Goal: Information Seeking & Learning: Learn about a topic

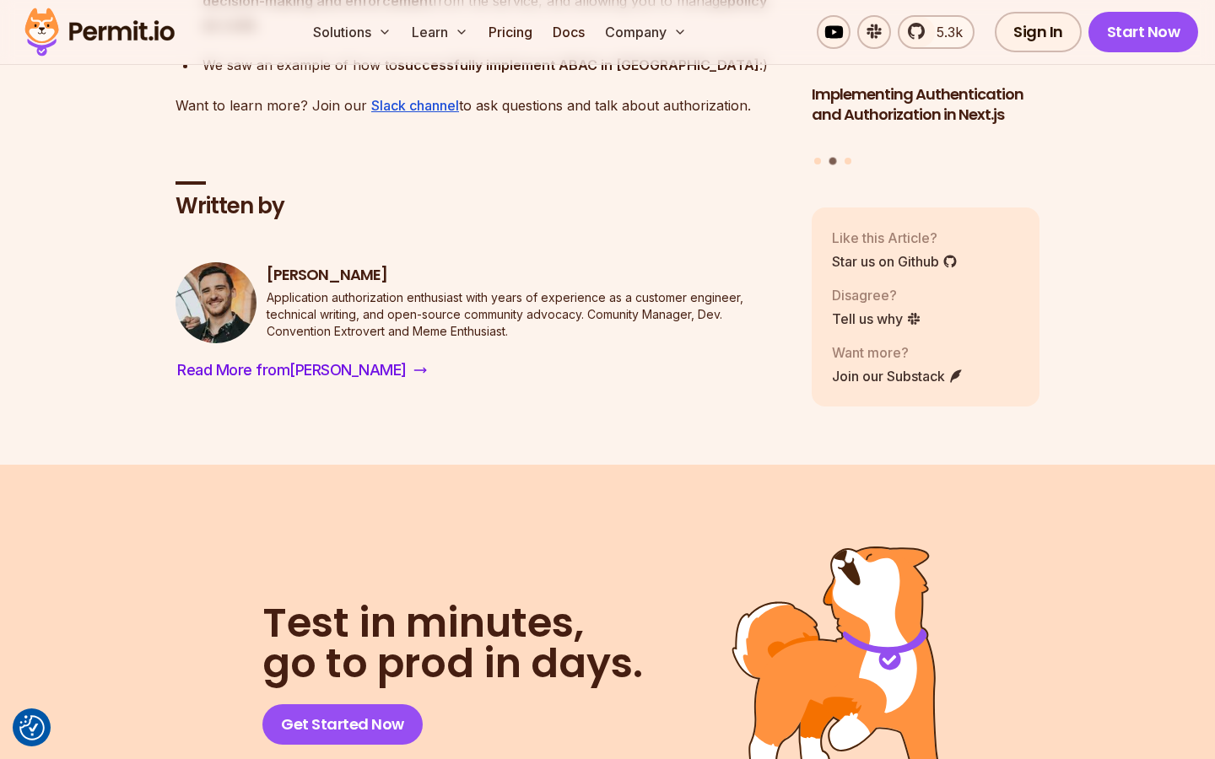
scroll to position [6811, 0]
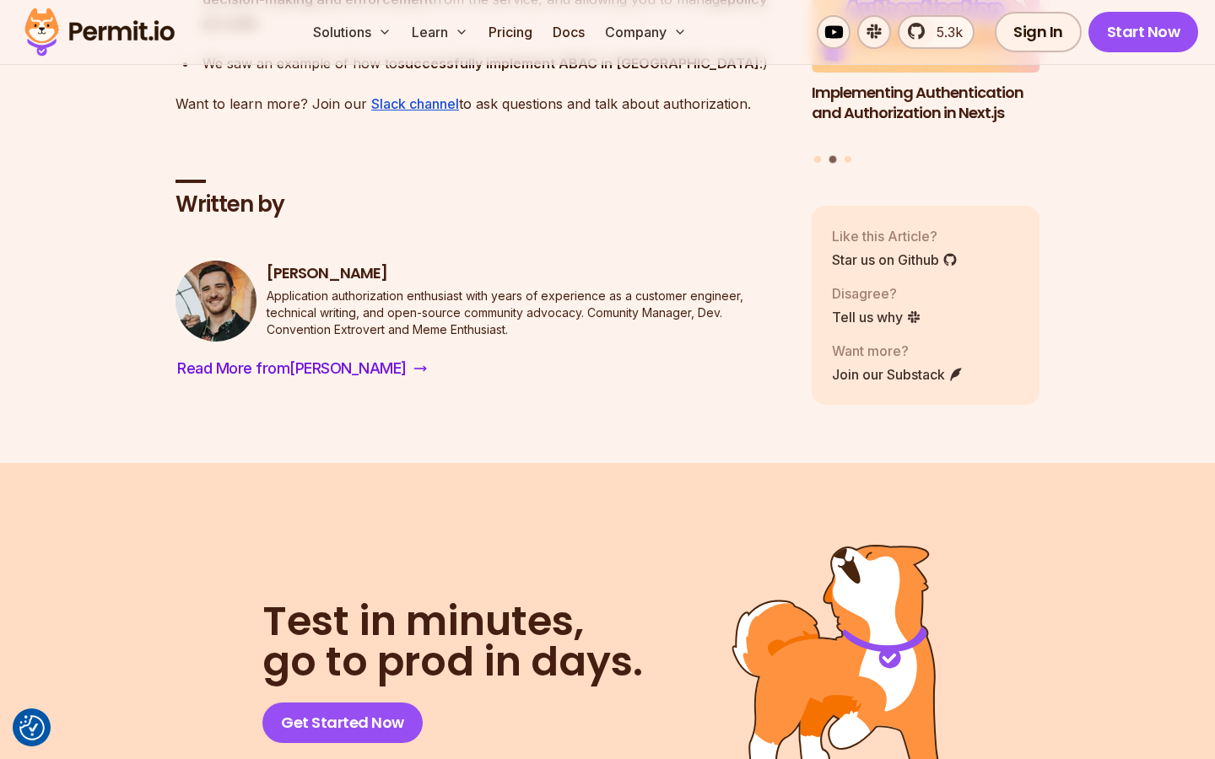
drag, startPoint x: 668, startPoint y: 595, endPoint x: 348, endPoint y: 291, distance: 441.6
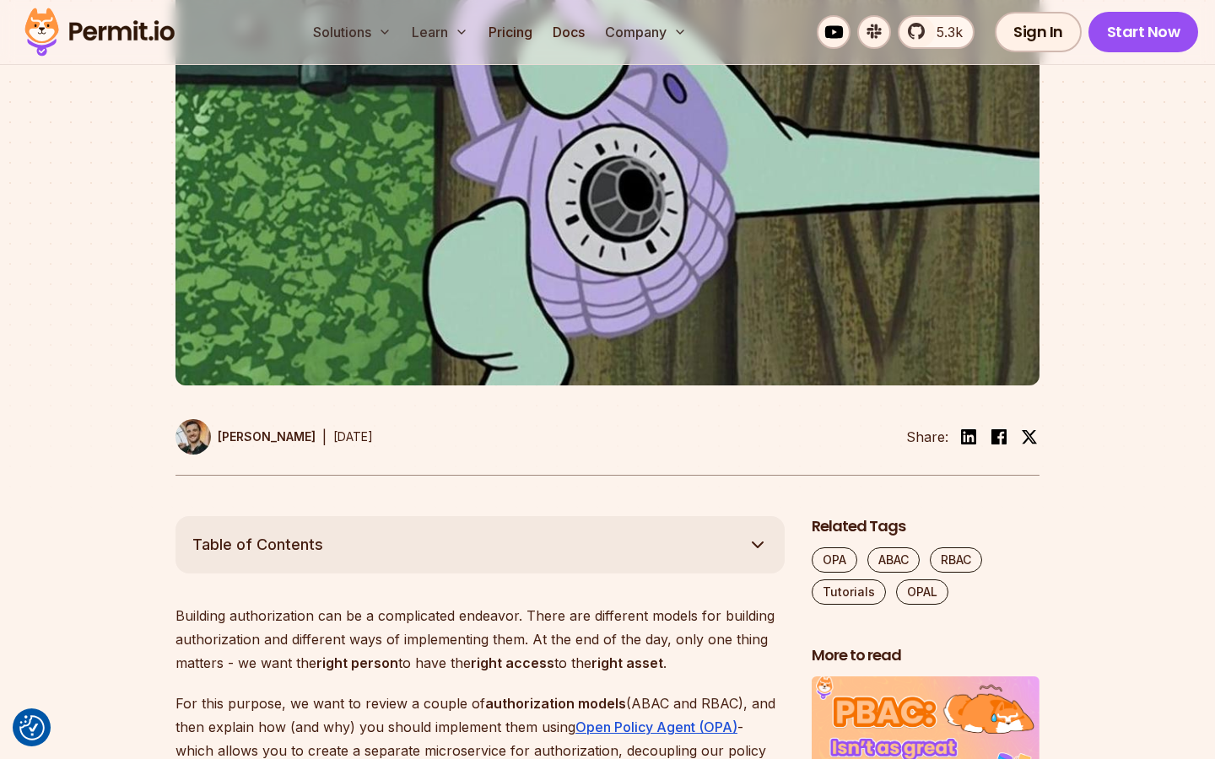
scroll to position [532, 0]
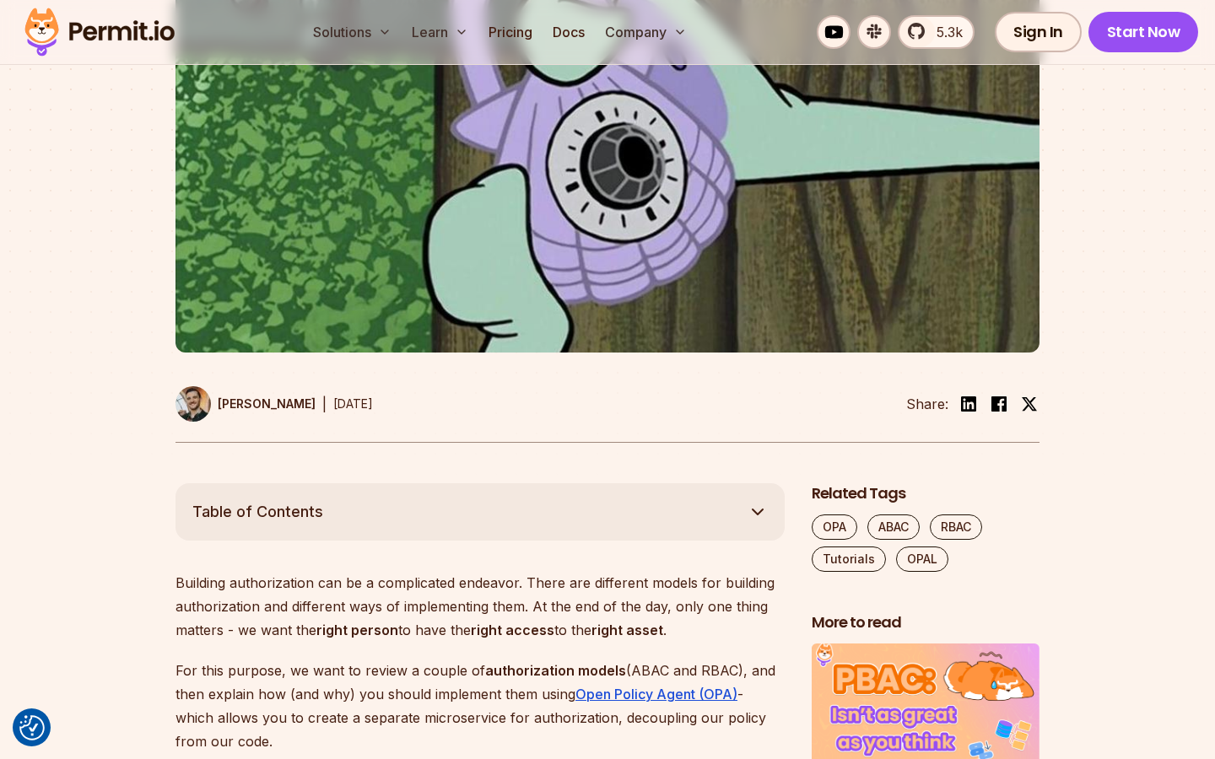
click at [192, 506] on button "Table of Contents" at bounding box center [479, 511] width 609 height 57
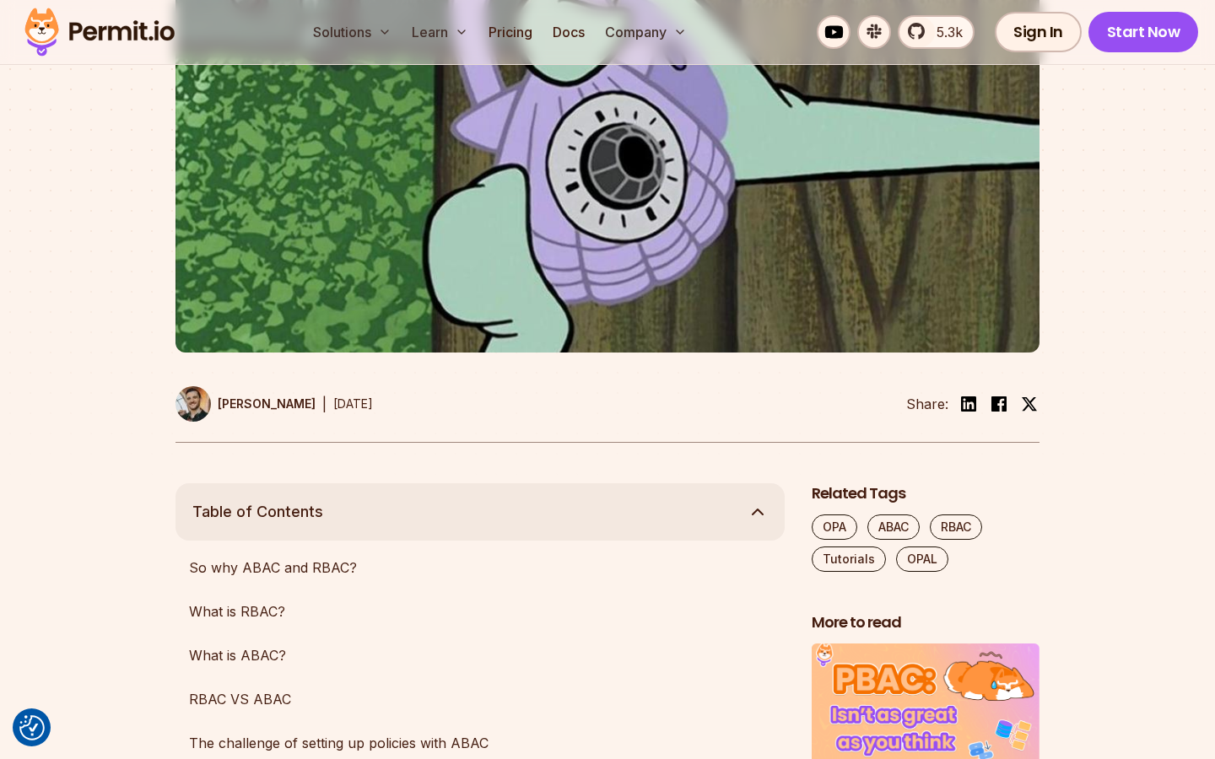
click at [192, 506] on button "Table of Contents" at bounding box center [479, 511] width 609 height 57
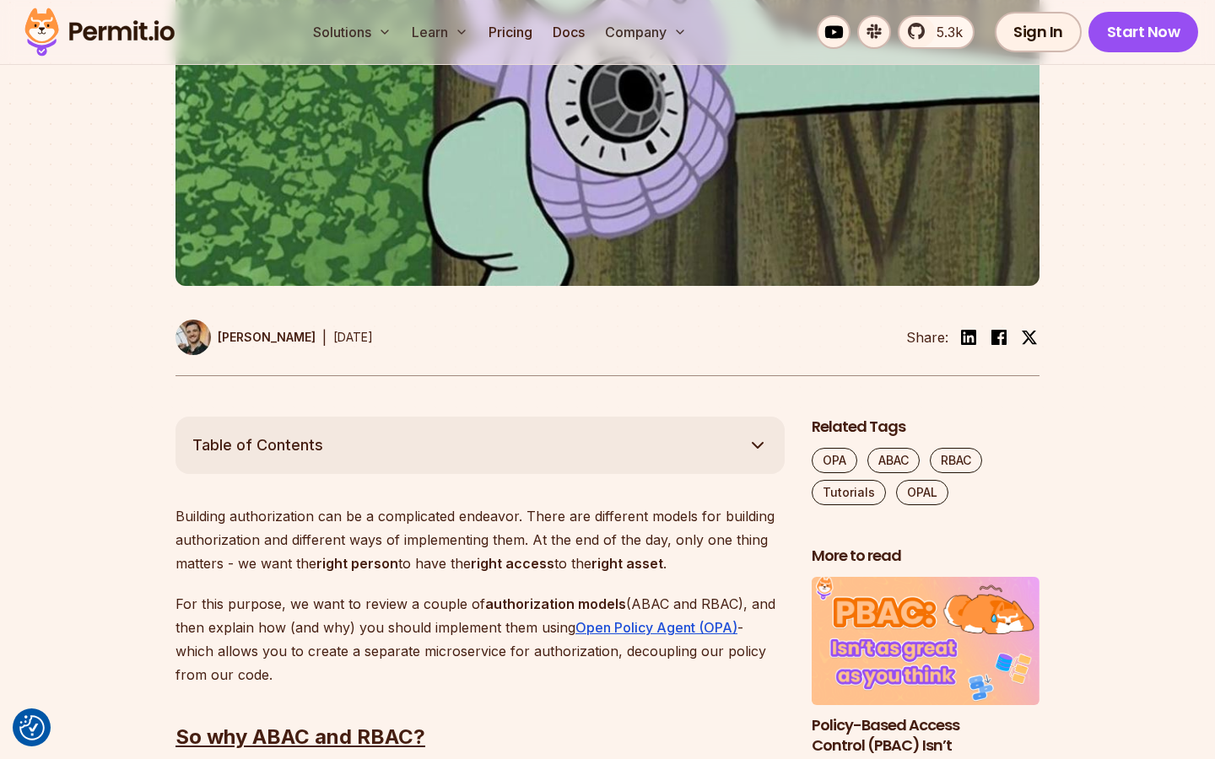
scroll to position [663, 0]
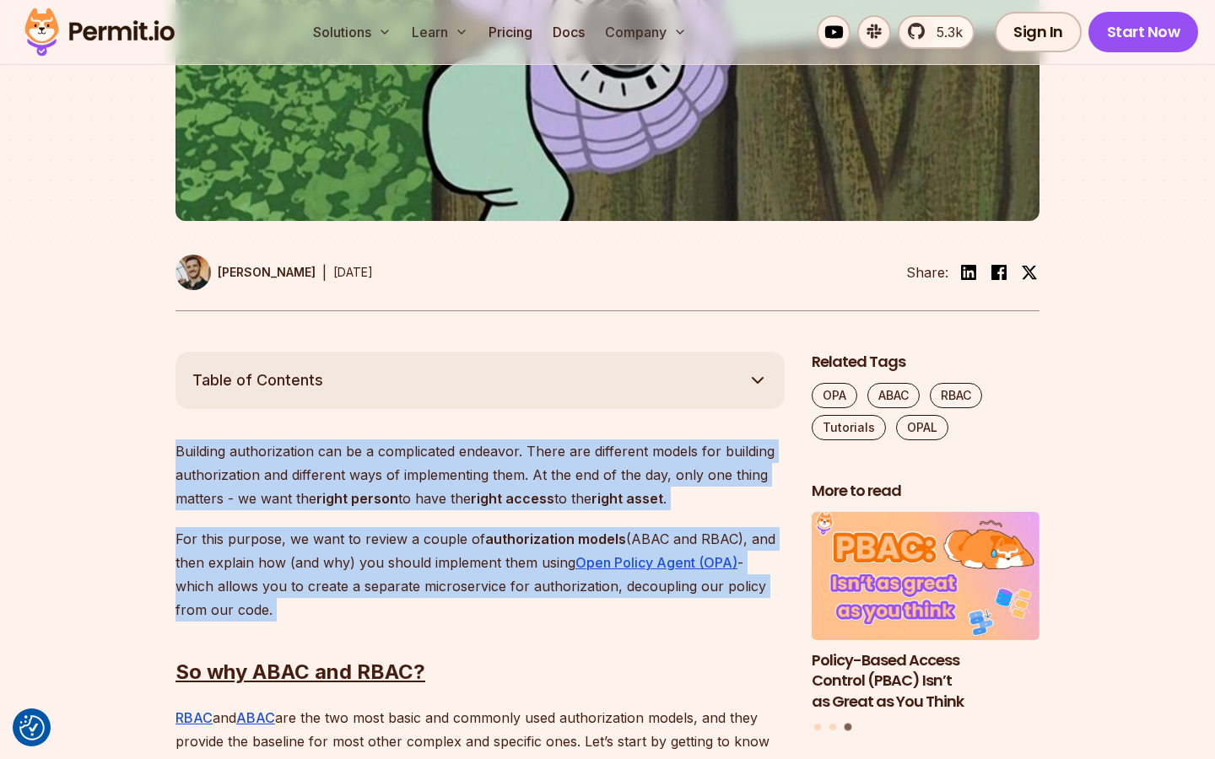
drag, startPoint x: 170, startPoint y: 445, endPoint x: 298, endPoint y: 652, distance: 243.5
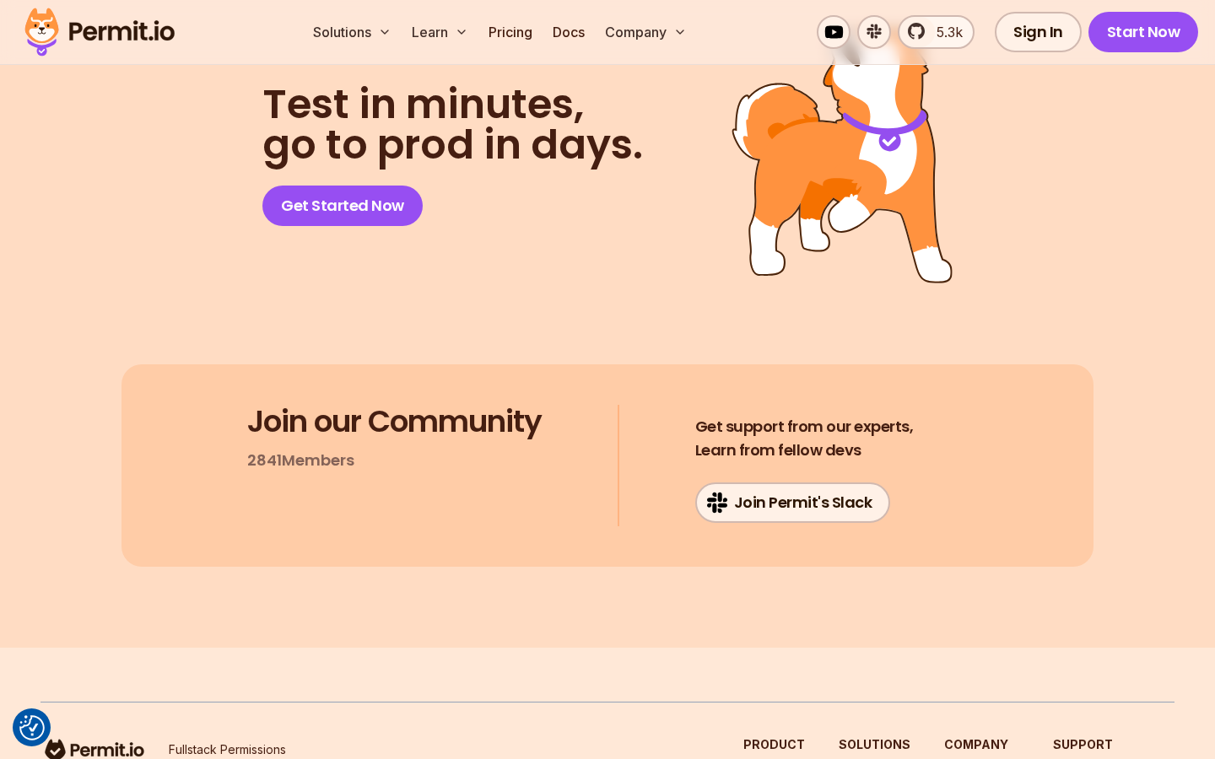
scroll to position [7039, 0]
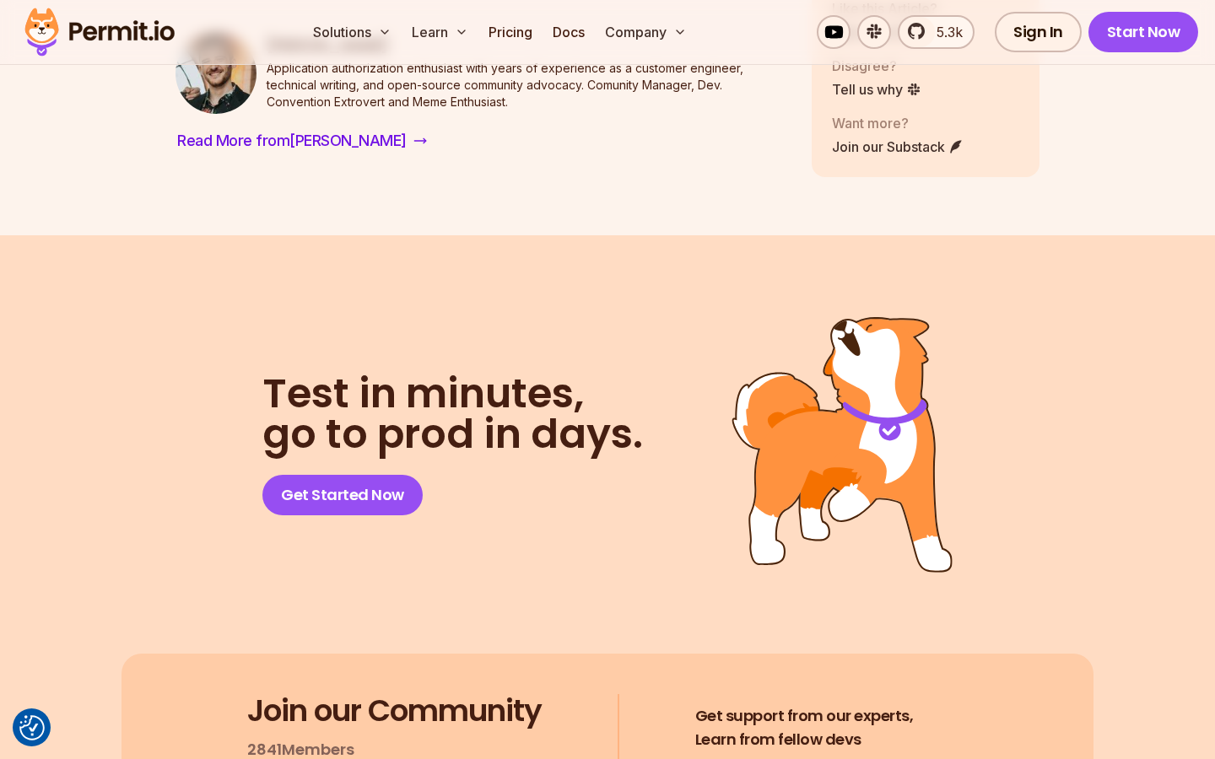
copy div "Loremips dolorsitametc adi el s doeiusmodte incididu. Utlab etd magnaaliq enima…"
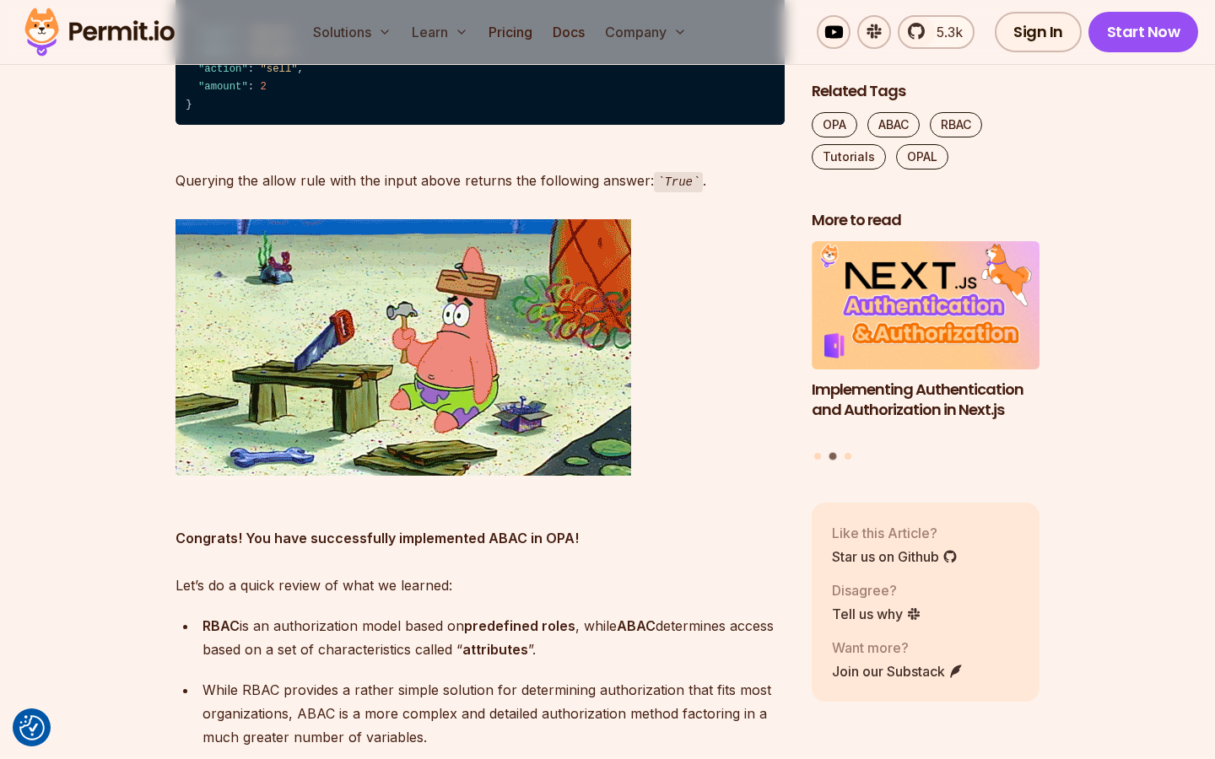
scroll to position [5783, 0]
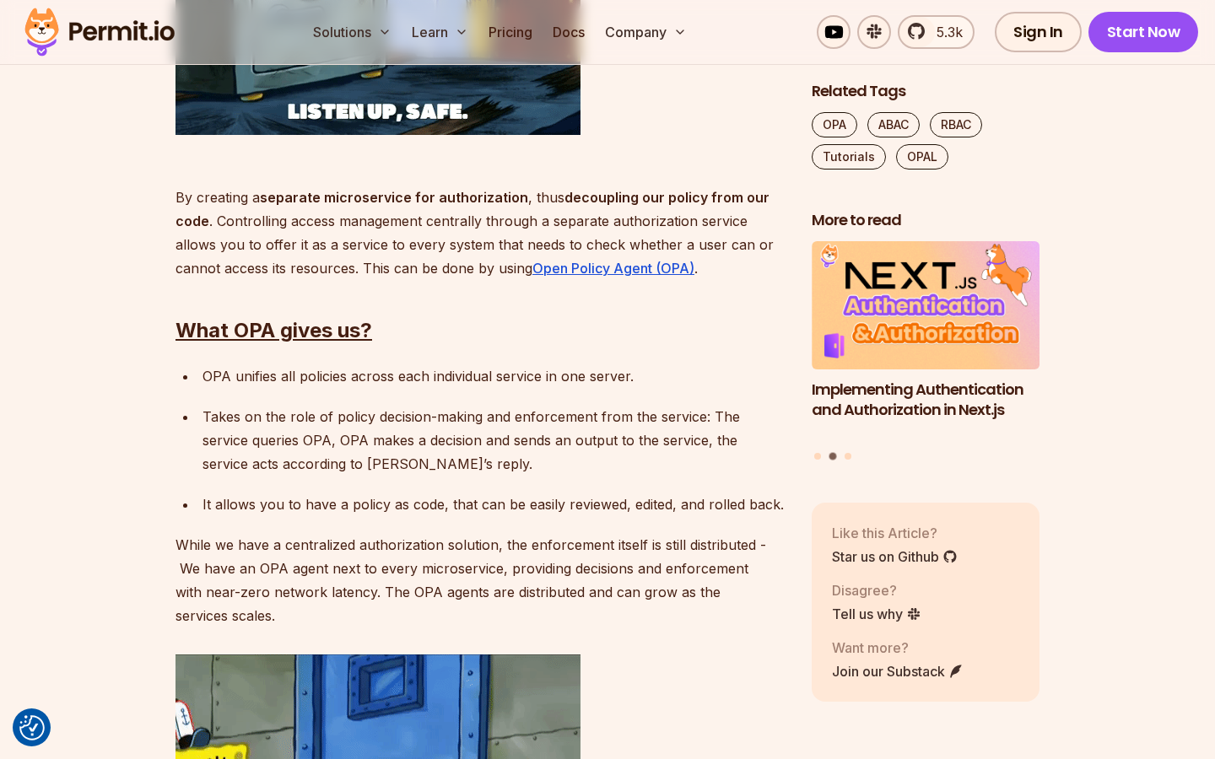
scroll to position [3049, 0]
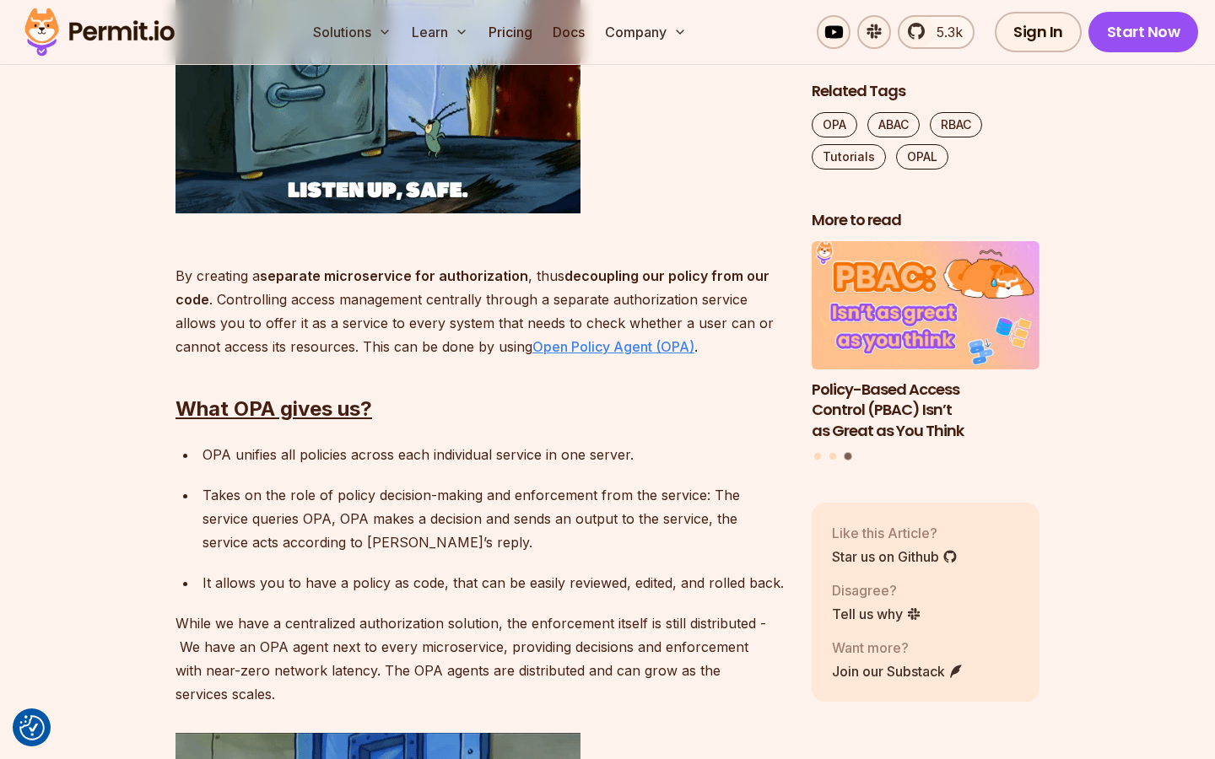
click at [656, 342] on link "Open Policy Agent (OPA)" at bounding box center [613, 346] width 162 height 17
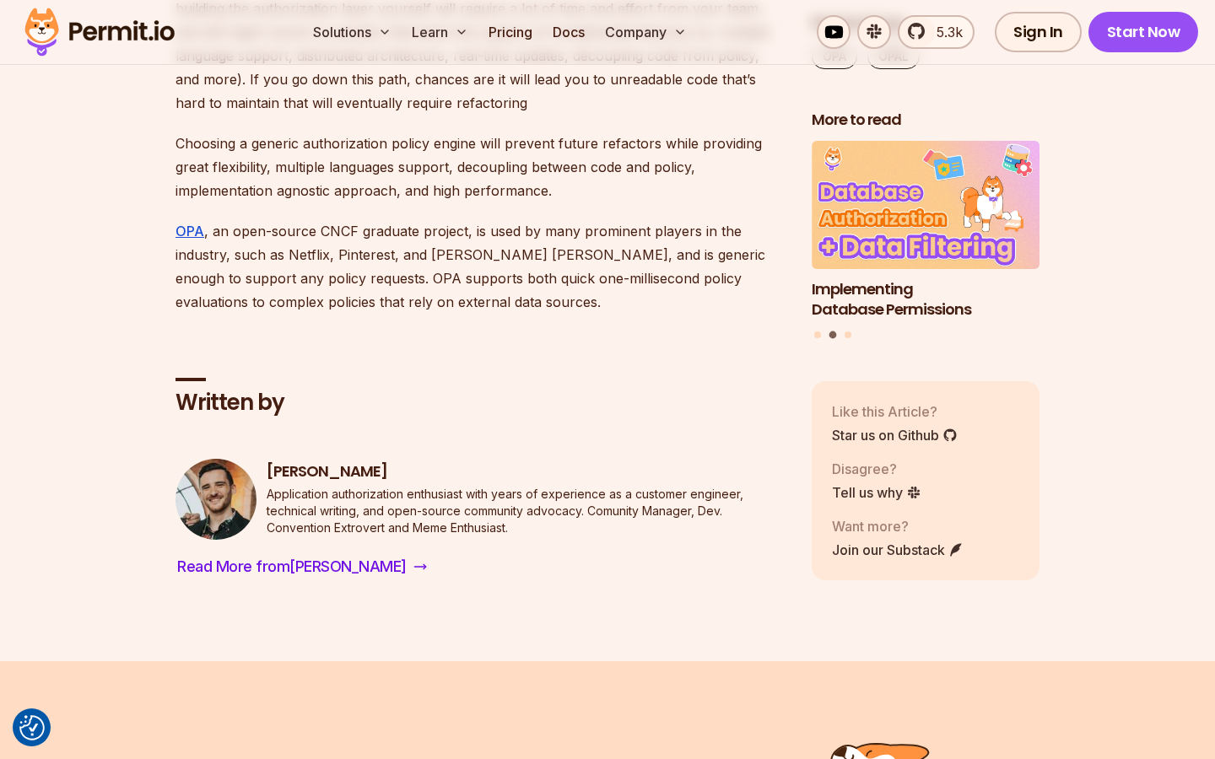
scroll to position [8650, 0]
